Goal: Task Accomplishment & Management: Complete application form

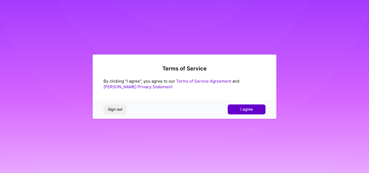
click at [244, 110] on span "I agree" at bounding box center [247, 109] width 12 height 5
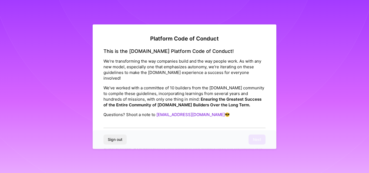
click at [176, 116] on div "This is the [DOMAIN_NAME] Platform Code of Conduct! We’re transforming the way …" at bounding box center [185, 88] width 162 height 80
click at [162, 119] on div "This is the [DOMAIN_NAME] Platform Code of Conduct! We’re transforming the way …" at bounding box center [185, 88] width 162 height 80
click at [157, 120] on div "This is the [DOMAIN_NAME] Platform Code of Conduct! We’re transforming the way …" at bounding box center [185, 88] width 162 height 80
click at [169, 112] on link "[EMAIL_ADDRESS][DOMAIN_NAME]" at bounding box center [191, 114] width 68 height 5
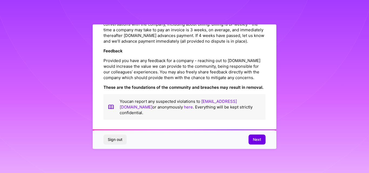
scroll to position [642, 0]
click at [253, 138] on span "Next" at bounding box center [257, 139] width 8 height 5
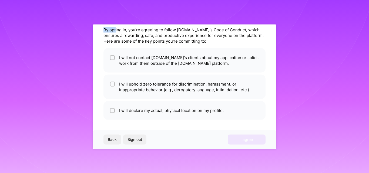
scroll to position [20, 0]
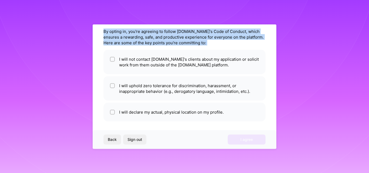
drag, startPoint x: 101, startPoint y: 28, endPoint x: 204, endPoint y: 46, distance: 104.3
click at [204, 46] on div "Agree to the [DOMAIN_NAME] Code of Conduct By opting in, you're agreeing to fol…" at bounding box center [185, 86] width 184 height 125
copy div "By opting in, you're agreeing to follow [DOMAIN_NAME]'s Code of Conduct, which …"
click at [157, 35] on div "By opting in, you're agreeing to follow [DOMAIN_NAME]'s Code of Conduct, which …" at bounding box center [185, 36] width 162 height 17
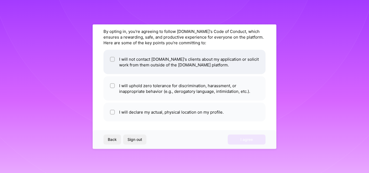
click at [112, 60] on input "checkbox" at bounding box center [113, 60] width 4 height 4
checkbox input "true"
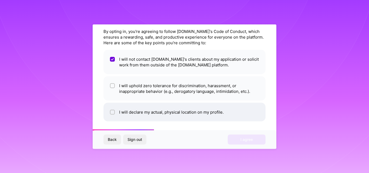
click at [111, 113] on input "checkbox" at bounding box center [113, 113] width 4 height 4
checkbox input "true"
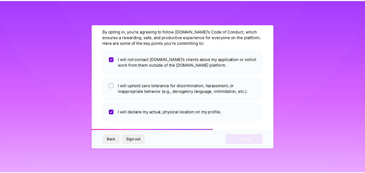
scroll to position [21, 0]
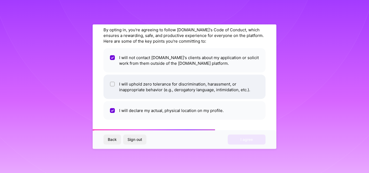
click at [112, 85] on input "checkbox" at bounding box center [113, 84] width 4 height 4
checkbox input "true"
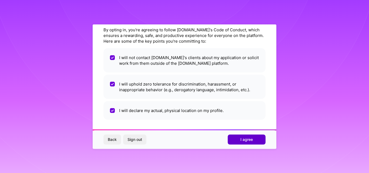
click at [244, 141] on span "I agree" at bounding box center [247, 139] width 12 height 5
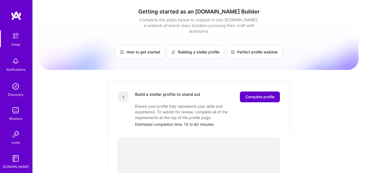
click at [258, 94] on span "Complete profile" at bounding box center [260, 96] width 29 height 5
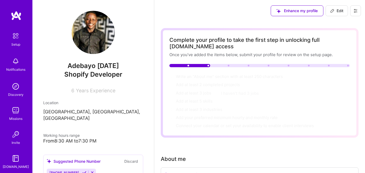
click at [88, 91] on span "Years Experience" at bounding box center [95, 91] width 39 height 6
click at [79, 91] on span "Years Experience" at bounding box center [95, 91] width 39 height 6
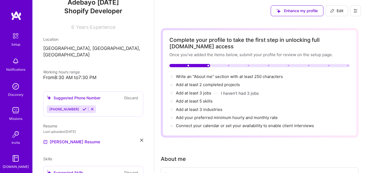
scroll to position [64, 0]
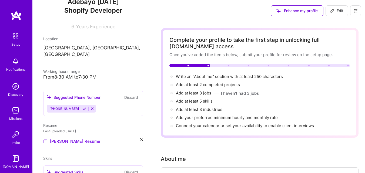
click at [82, 107] on icon at bounding box center [84, 109] width 4 height 4
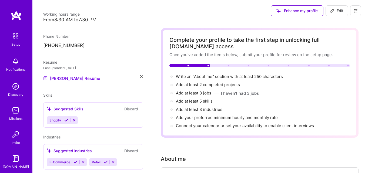
scroll to position [129, 0]
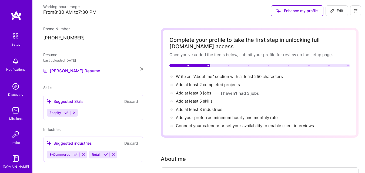
click at [67, 111] on icon at bounding box center [66, 113] width 4 height 4
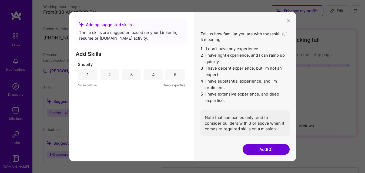
click at [175, 75] on div "5" at bounding box center [175, 75] width 2 height 6
click at [85, 52] on h3 "Add Skills" at bounding box center [132, 54] width 112 height 6
click at [158, 74] on div "4" at bounding box center [154, 74] width 20 height 11
click at [169, 75] on div "5" at bounding box center [176, 74] width 20 height 11
click at [265, 148] on button "Add (1)" at bounding box center [266, 149] width 47 height 11
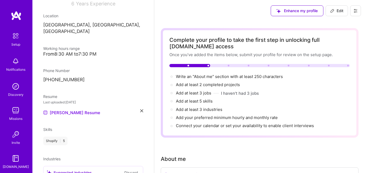
scroll to position [117, 0]
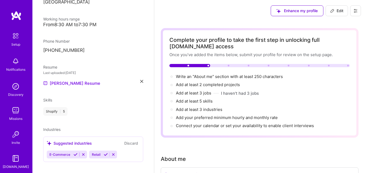
click at [74, 153] on icon at bounding box center [76, 155] width 4 height 4
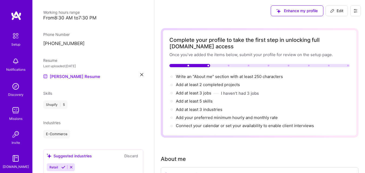
scroll to position [136, 0]
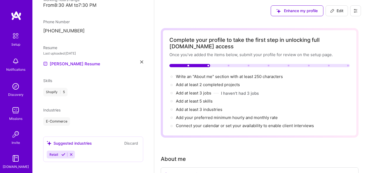
click at [63, 153] on icon at bounding box center [63, 155] width 4 height 4
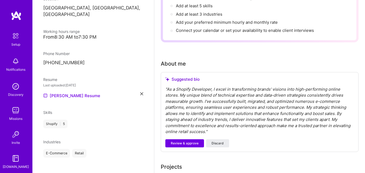
scroll to position [98, 0]
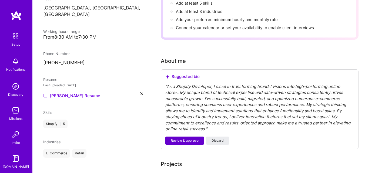
click at [191, 140] on span "Review & approve" at bounding box center [185, 140] width 28 height 5
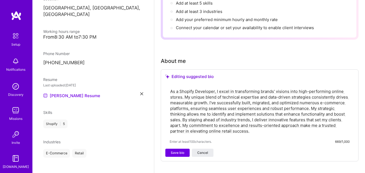
click at [199, 121] on textarea "As a Shopify Developer, I excel in transforming brands' visions into high-perfo…" at bounding box center [260, 111] width 180 height 47
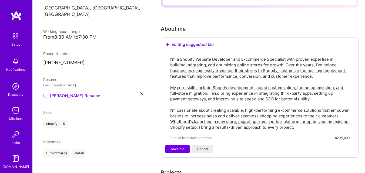
scroll to position [129, 0]
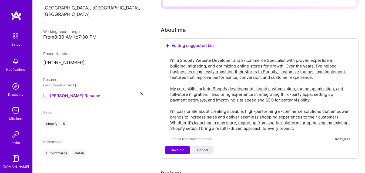
type textarea "I’m a Shopify Website Developer and E-commerce Specialist with proven expertise…"
click at [177, 151] on span "Save bio" at bounding box center [178, 150] width 14 height 5
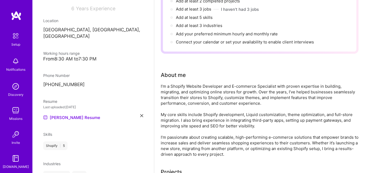
scroll to position [0, 0]
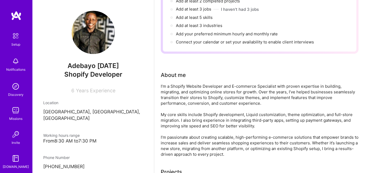
click at [69, 96] on div "Adebayo [DATE] Shopify Developer 6 Years Experience Location [GEOGRAPHIC_DATA],…" at bounding box center [93, 86] width 122 height 173
click at [79, 90] on span "Years Experience" at bounding box center [95, 91] width 39 height 6
click at [97, 92] on span "Years Experience" at bounding box center [95, 91] width 39 height 6
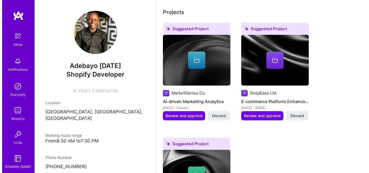
scroll to position [227, 0]
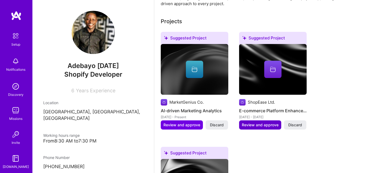
click at [256, 121] on button "Review and approve" at bounding box center [260, 125] width 42 height 9
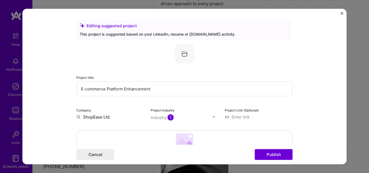
drag, startPoint x: 155, startPoint y: 90, endPoint x: 55, endPoint y: 87, distance: 99.3
click at [55, 87] on form "Editing suggested project This project is suggested based on your LinkedIn, res…" at bounding box center [184, 87] width 325 height 156
type input "Build shopify website or shopify store redesign"
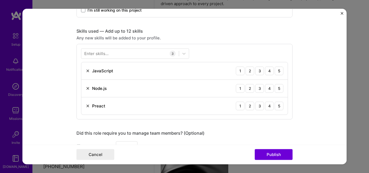
scroll to position [250, 0]
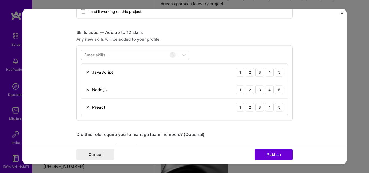
click at [124, 55] on div at bounding box center [130, 55] width 98 height 9
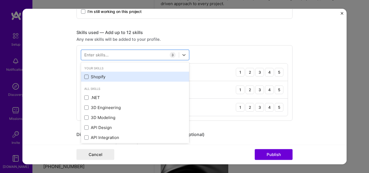
click at [84, 75] on span at bounding box center [86, 77] width 4 height 4
click at [0, 0] on input "checkbox" at bounding box center [0, 0] width 0 height 0
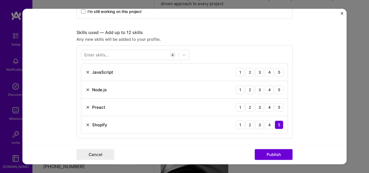
click at [225, 44] on div "Skills used — Add up to 12 skills Any new skills will be added to your profile.…" at bounding box center [185, 83] width 216 height 109
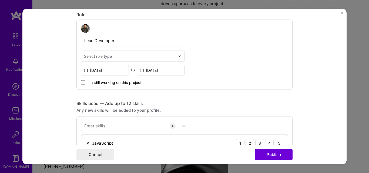
scroll to position [176, 0]
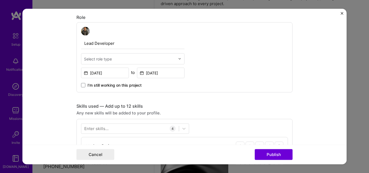
click at [110, 60] on div "Select role type" at bounding box center [98, 59] width 28 height 6
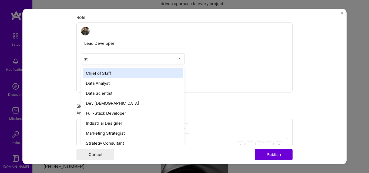
type input "s"
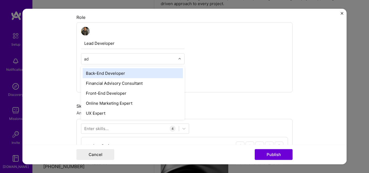
type input "a"
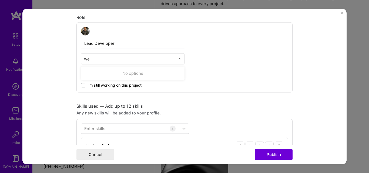
type input "w"
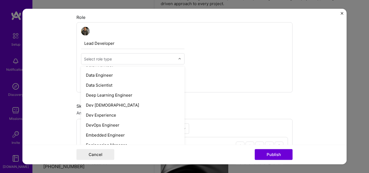
scroll to position [221, 0]
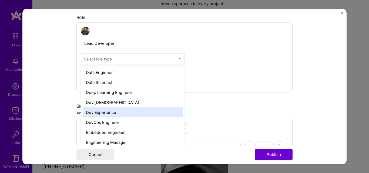
click at [108, 113] on div "Dev Experience" at bounding box center [133, 112] width 100 height 10
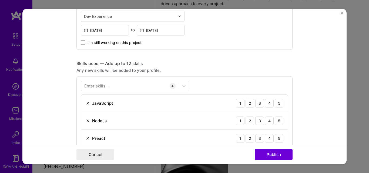
scroll to position [220, 0]
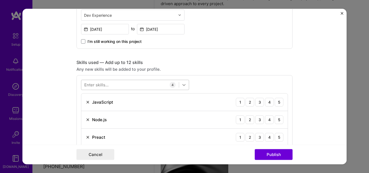
click at [181, 87] on icon at bounding box center [183, 84] width 5 height 5
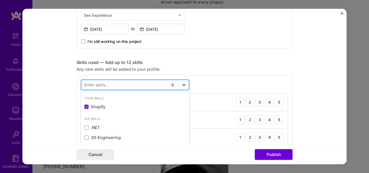
scroll to position [229, 0]
click at [171, 84] on div "4" at bounding box center [173, 85] width 6 height 6
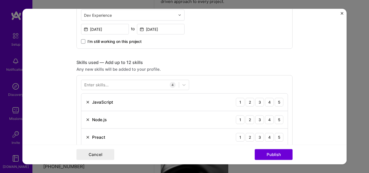
click at [170, 85] on div "4" at bounding box center [173, 85] width 6 height 6
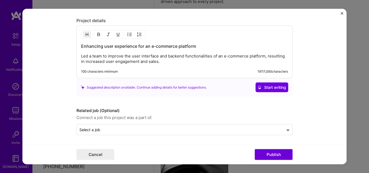
scroll to position [519, 0]
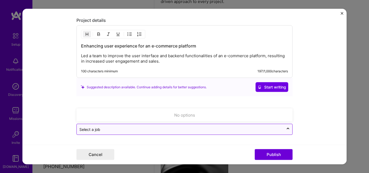
click at [234, 131] on input "text" at bounding box center [181, 130] width 202 height 6
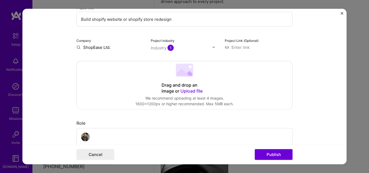
scroll to position [66, 0]
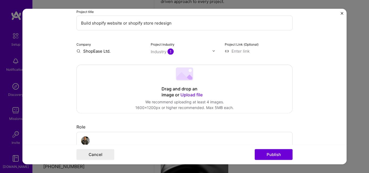
click at [189, 95] on span "Upload file" at bounding box center [192, 94] width 22 height 5
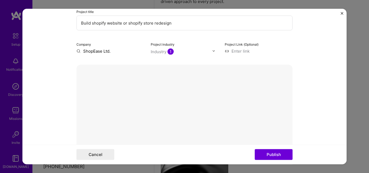
click at [198, 146] on div at bounding box center [212, 166] width 54 height 41
click at [279, 150] on button "Done" at bounding box center [280, 154] width 15 height 9
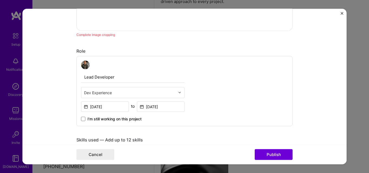
scroll to position [279, 0]
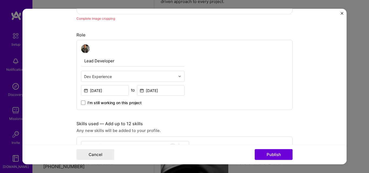
click at [108, 59] on input "Lead Developer" at bounding box center [133, 60] width 104 height 11
click at [118, 60] on input "Lead Developer" at bounding box center [133, 60] width 104 height 11
drag, startPoint x: 118, startPoint y: 60, endPoint x: 80, endPoint y: 62, distance: 37.6
click at [81, 62] on input "Lead Developer" at bounding box center [133, 60] width 104 height 11
type input "s"
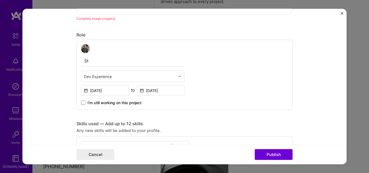
type input "S"
type input "Online store developer"
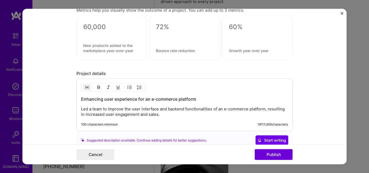
scroll to position [597, 0]
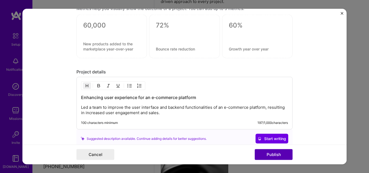
click at [276, 153] on button "Publish" at bounding box center [274, 155] width 38 height 11
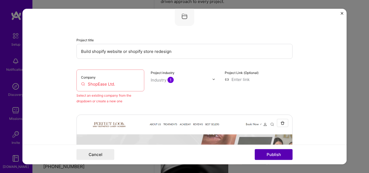
scroll to position [35, 0]
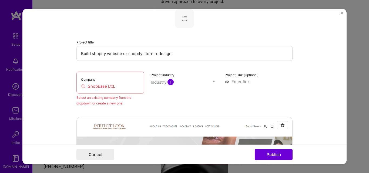
click at [104, 80] on div "Company ShopEase Ltd." at bounding box center [111, 83] width 68 height 22
click at [98, 87] on input "ShopEase Ltd." at bounding box center [110, 86] width 59 height 6
drag, startPoint x: 112, startPoint y: 86, endPoint x: 115, endPoint y: 87, distance: 3.3
click at [115, 87] on input "ShopEase Ltd." at bounding box center [110, 86] width 59 height 6
click at [96, 88] on input "ShopEase Ltd." at bounding box center [110, 86] width 59 height 6
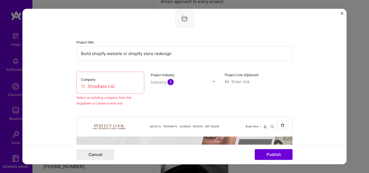
click at [96, 88] on input "ShopEase Ltd." at bounding box center [110, 86] width 59 height 6
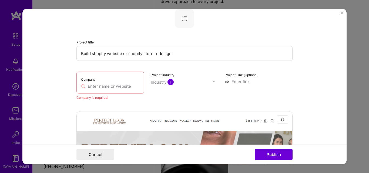
click at [90, 84] on input "text" at bounding box center [110, 86] width 59 height 6
paste input "[URL][DOMAIN_NAME]"
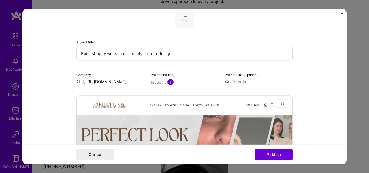
scroll to position [0, 16]
type input "[URL][DOMAIN_NAME]"
click at [123, 95] on div "[URL][DOMAIN_NAME]" at bounding box center [131, 96] width 49 height 15
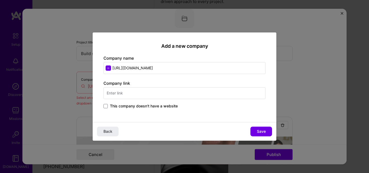
drag, startPoint x: 136, startPoint y: 68, endPoint x: 108, endPoint y: 70, distance: 27.4
click at [108, 70] on input "[URL][DOMAIN_NAME]" at bounding box center [185, 68] width 162 height 12
click at [166, 66] on input "[DOMAIN_NAME][URL]" at bounding box center [185, 68] width 162 height 12
type input "perfectlookaesthetics"
click at [154, 93] on input "text" at bounding box center [185, 93] width 162 height 12
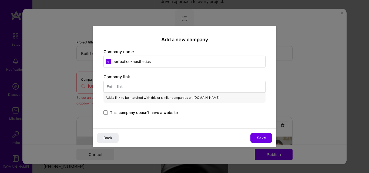
paste input "[URL][DOMAIN_NAME]"
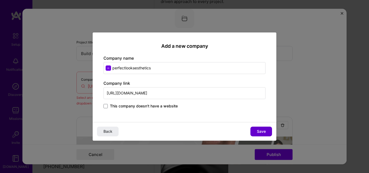
type input "[URL][DOMAIN_NAME]"
click at [262, 131] on span "Save" at bounding box center [261, 131] width 9 height 5
type input "perfectlookaesthetics"
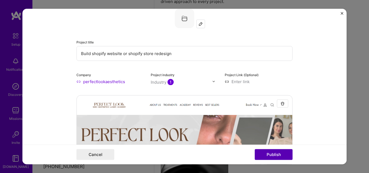
click at [273, 153] on button "Publish" at bounding box center [274, 155] width 38 height 11
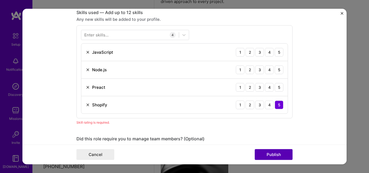
scroll to position [400, 0]
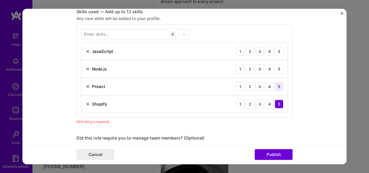
click at [277, 87] on div "5" at bounding box center [279, 86] width 9 height 9
click at [278, 70] on div "5" at bounding box center [279, 69] width 9 height 9
click at [277, 51] on div "5" at bounding box center [279, 51] width 9 height 9
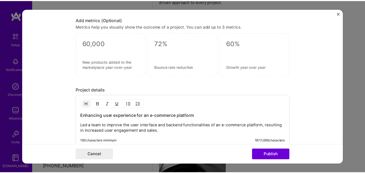
scroll to position [600, 0]
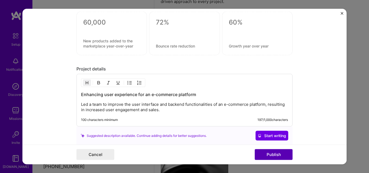
click at [275, 154] on button "Publish" at bounding box center [274, 155] width 38 height 11
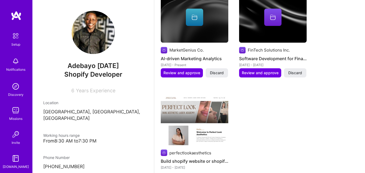
scroll to position [265, 0]
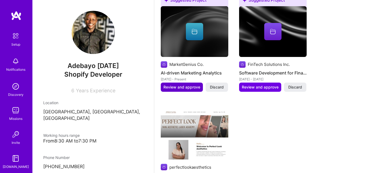
click at [172, 87] on span "Review and approve" at bounding box center [182, 87] width 37 height 5
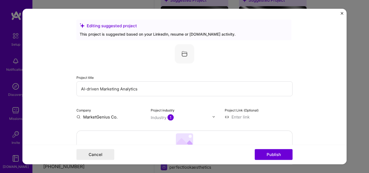
click at [180, 136] on 202 at bounding box center [184, 139] width 17 height 13
click at [342, 14] on img "Close" at bounding box center [342, 13] width 3 height 3
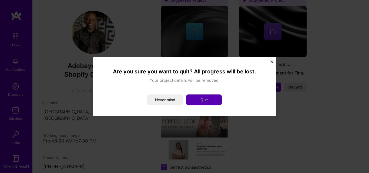
click at [210, 98] on button "Quit" at bounding box center [204, 100] width 36 height 11
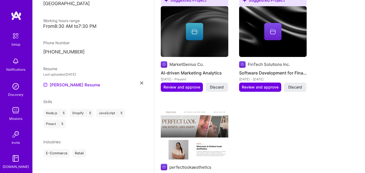
scroll to position [110, 0]
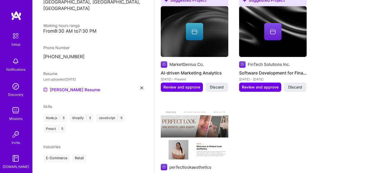
click at [12, 14] on img at bounding box center [16, 16] width 11 height 10
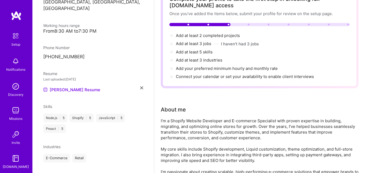
scroll to position [40, 0]
